Goal: Task Accomplishment & Management: Complete application form

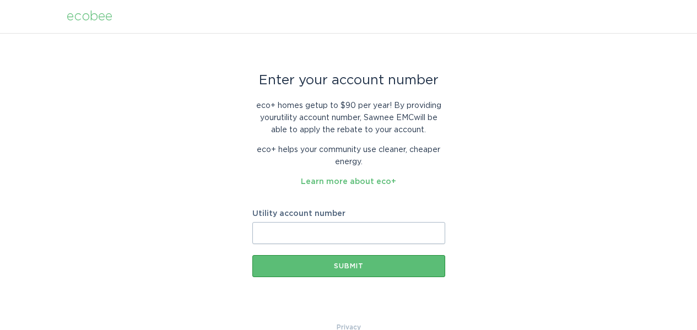
click at [529, 246] on div "Enter your account number eco+ homes get up to $90 per year ! By providing your…" at bounding box center [348, 177] width 697 height 288
click at [300, 229] on input "Utility account number" at bounding box center [348, 233] width 193 height 22
paste input "2382372000"
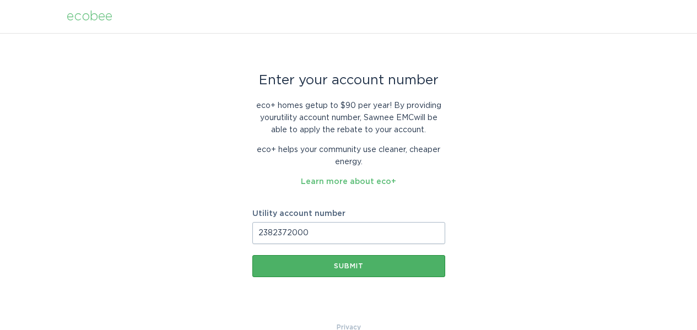
type input "2382372000"
click at [346, 269] on div "Submit" at bounding box center [349, 266] width 182 height 7
